Goal: Check status: Check status

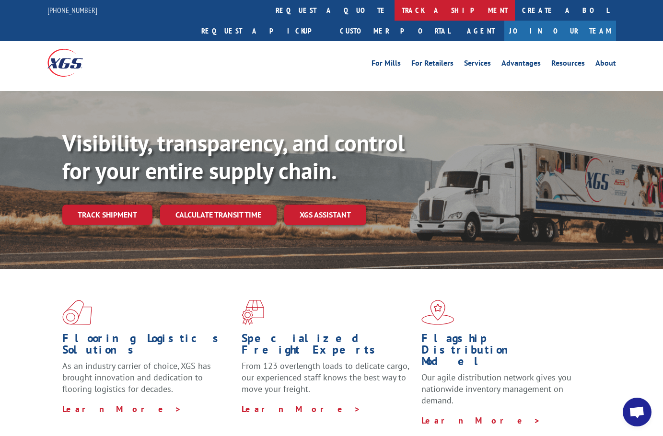
click at [394, 7] on link "track a shipment" at bounding box center [454, 10] width 120 height 21
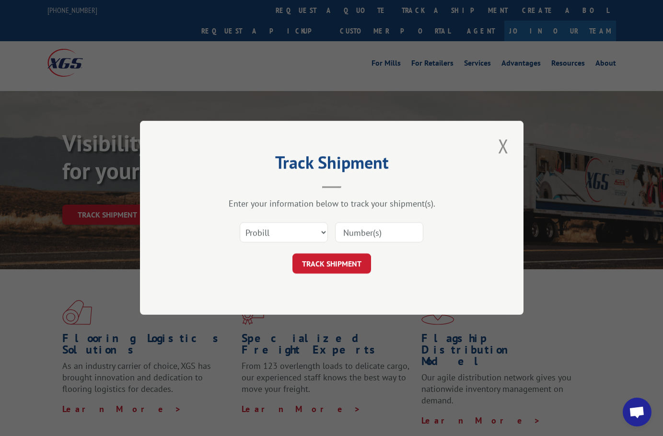
click at [296, 243] on div "Select category... Probill BOL PO" at bounding box center [283, 233] width 87 height 22
drag, startPoint x: 276, startPoint y: 237, endPoint x: 276, endPoint y: 242, distance: 5.8
click at [276, 237] on select "Select category... Probill BOL PO" at bounding box center [284, 233] width 88 height 20
select select "bol"
click at [240, 223] on select "Select category... Probill BOL PO" at bounding box center [284, 233] width 88 height 20
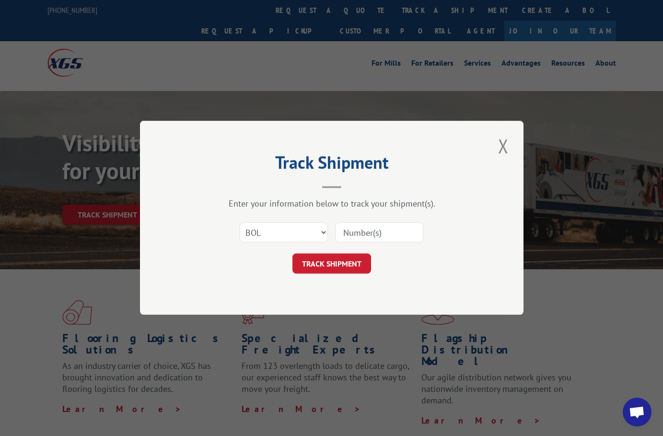
click at [365, 238] on div "Select category... Probill BOL PO" at bounding box center [331, 233] width 287 height 32
click at [368, 225] on input at bounding box center [379, 233] width 88 height 20
paste input "5114628"
type input "5114628"
click at [324, 264] on button "TRACK SHIPMENT" at bounding box center [331, 264] width 79 height 20
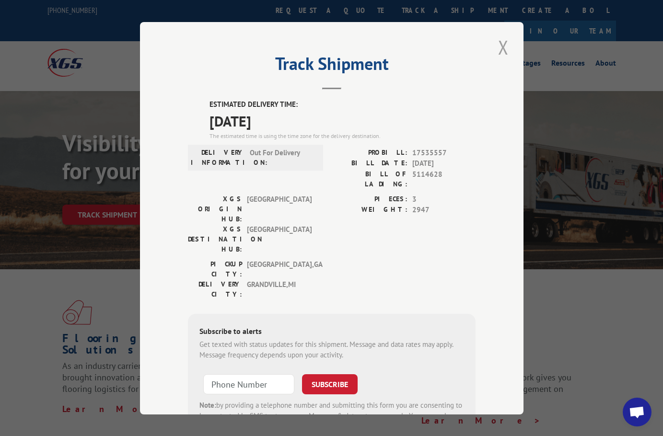
click at [499, 51] on button "Close modal" at bounding box center [503, 47] width 16 height 26
